Goal: Task Accomplishment & Management: Manage account settings

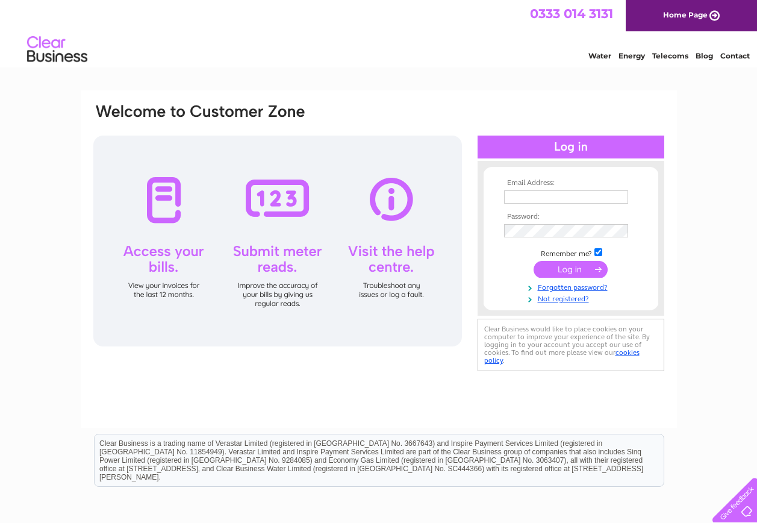
type input "mandy@dawsonsestateagents.co.uk"
click at [569, 269] on input "submit" at bounding box center [571, 269] width 74 height 17
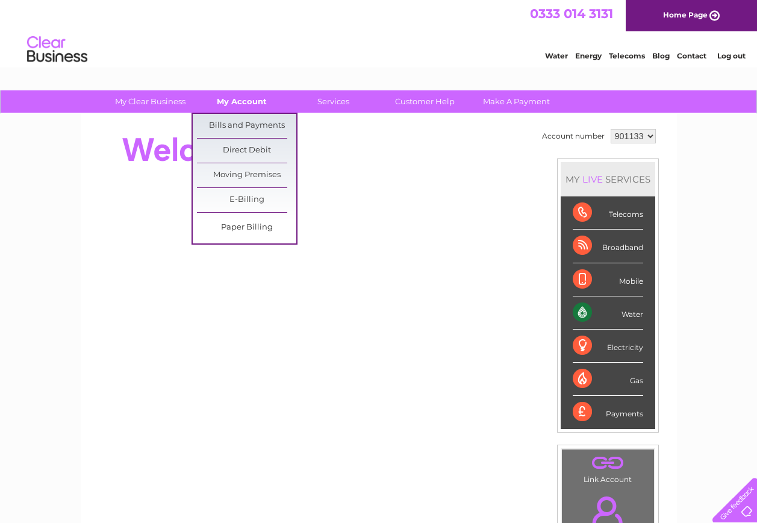
click at [266, 104] on link "My Account" at bounding box center [241, 101] width 99 height 22
click at [254, 124] on link "Bills and Payments" at bounding box center [246, 126] width 99 height 24
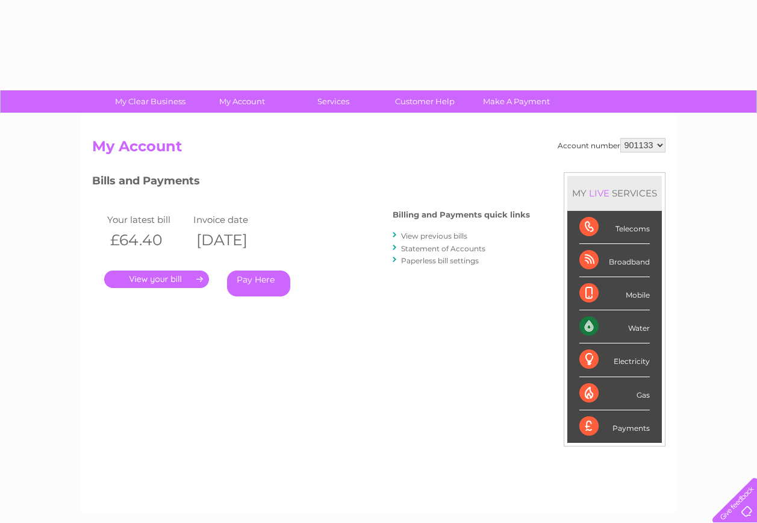
click at [170, 280] on link "." at bounding box center [156, 279] width 105 height 17
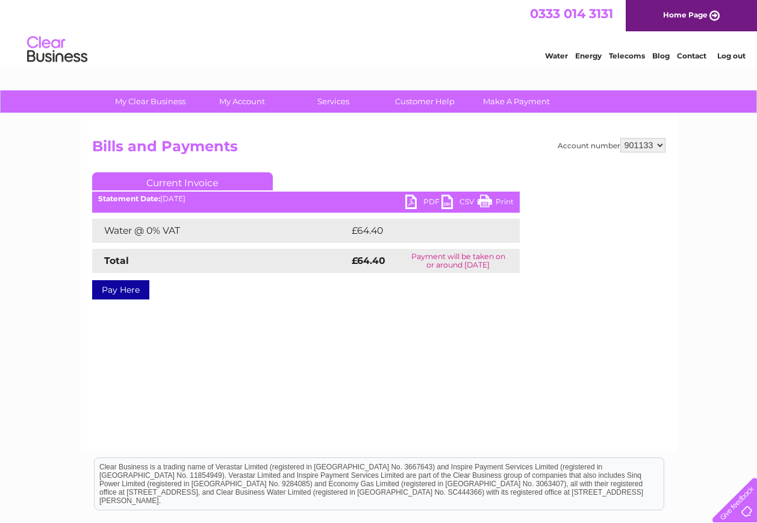
click at [428, 199] on link "PDF" at bounding box center [424, 203] width 36 height 17
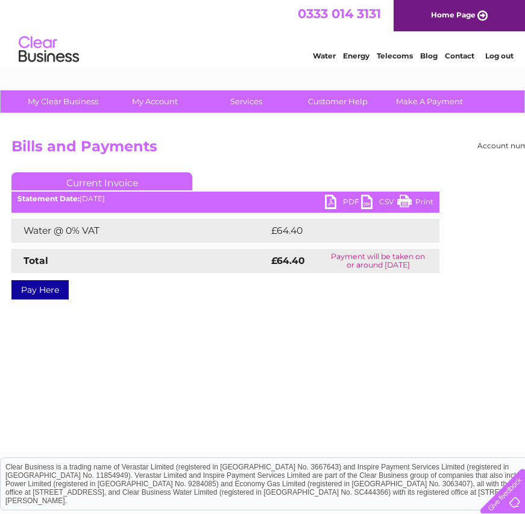
click at [495, 57] on link "Log out" at bounding box center [499, 55] width 28 height 9
